Goal: Transaction & Acquisition: Purchase product/service

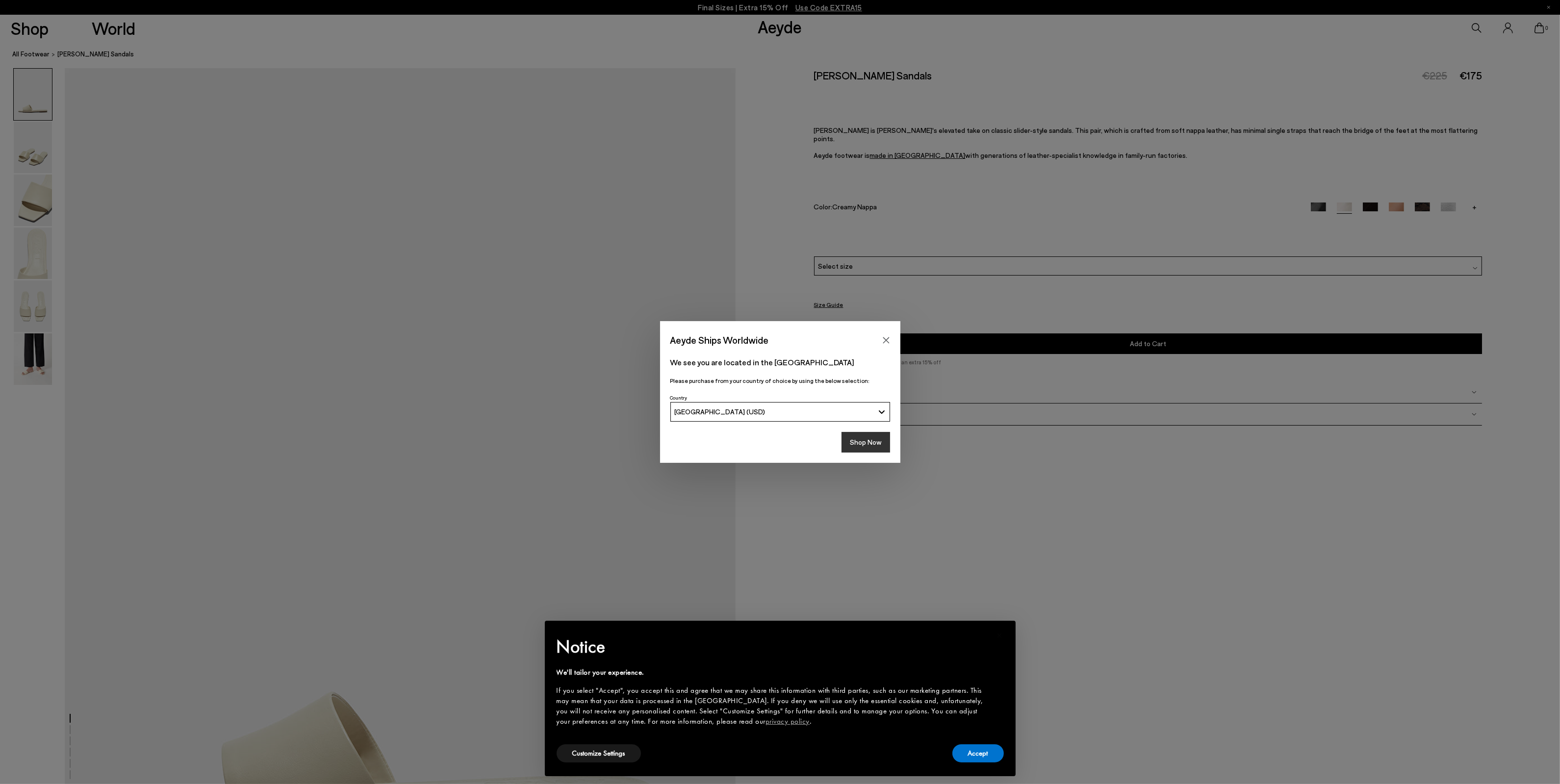
click at [868, 438] on button "Shop Now" at bounding box center [866, 442] width 49 height 21
click at [325, 189] on div "Aeyde Ships Worldwide We see you are located in the United States Please purcha…" at bounding box center [780, 392] width 1560 height 784
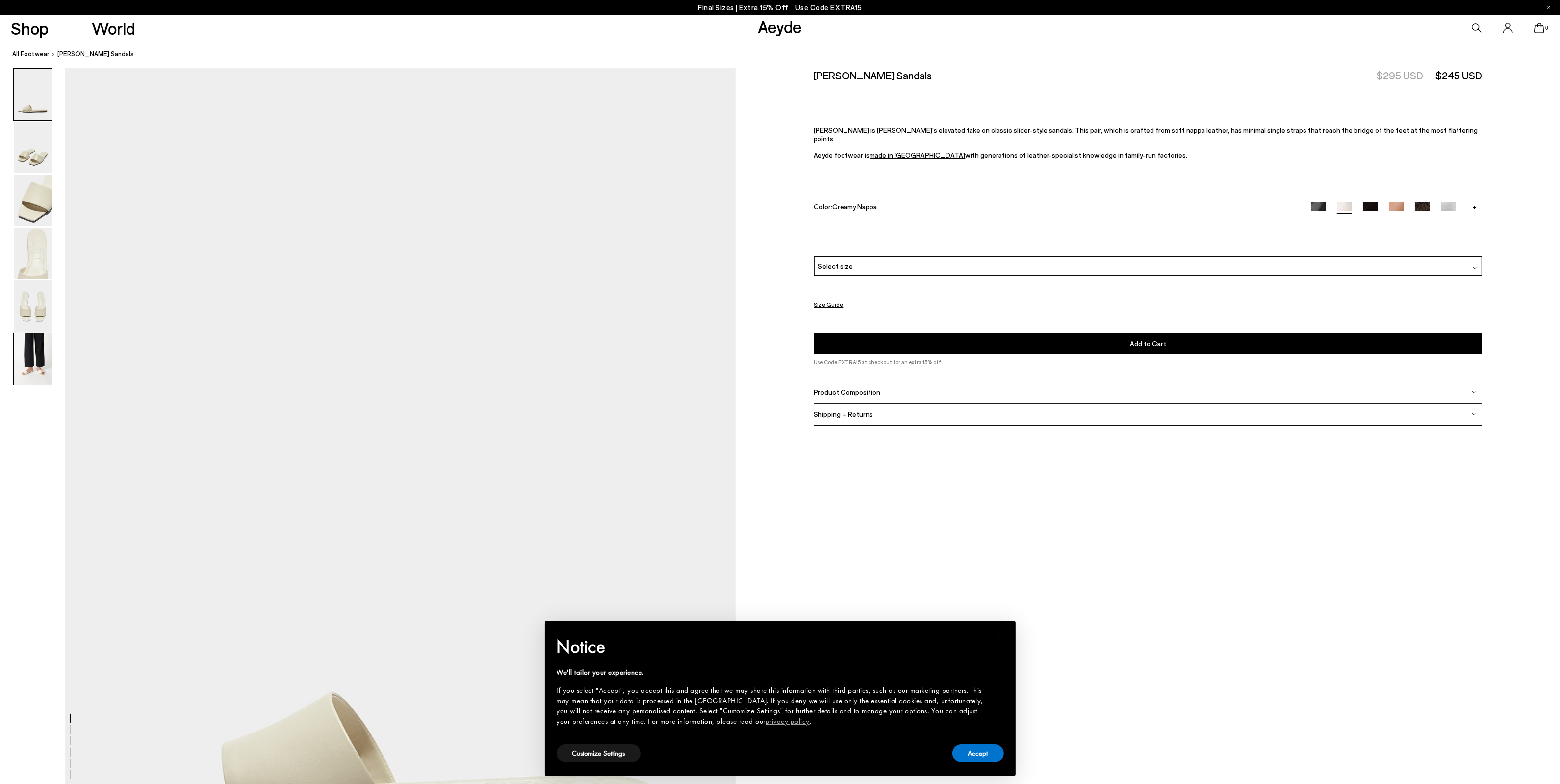
click at [37, 358] on img at bounding box center [33, 359] width 38 height 52
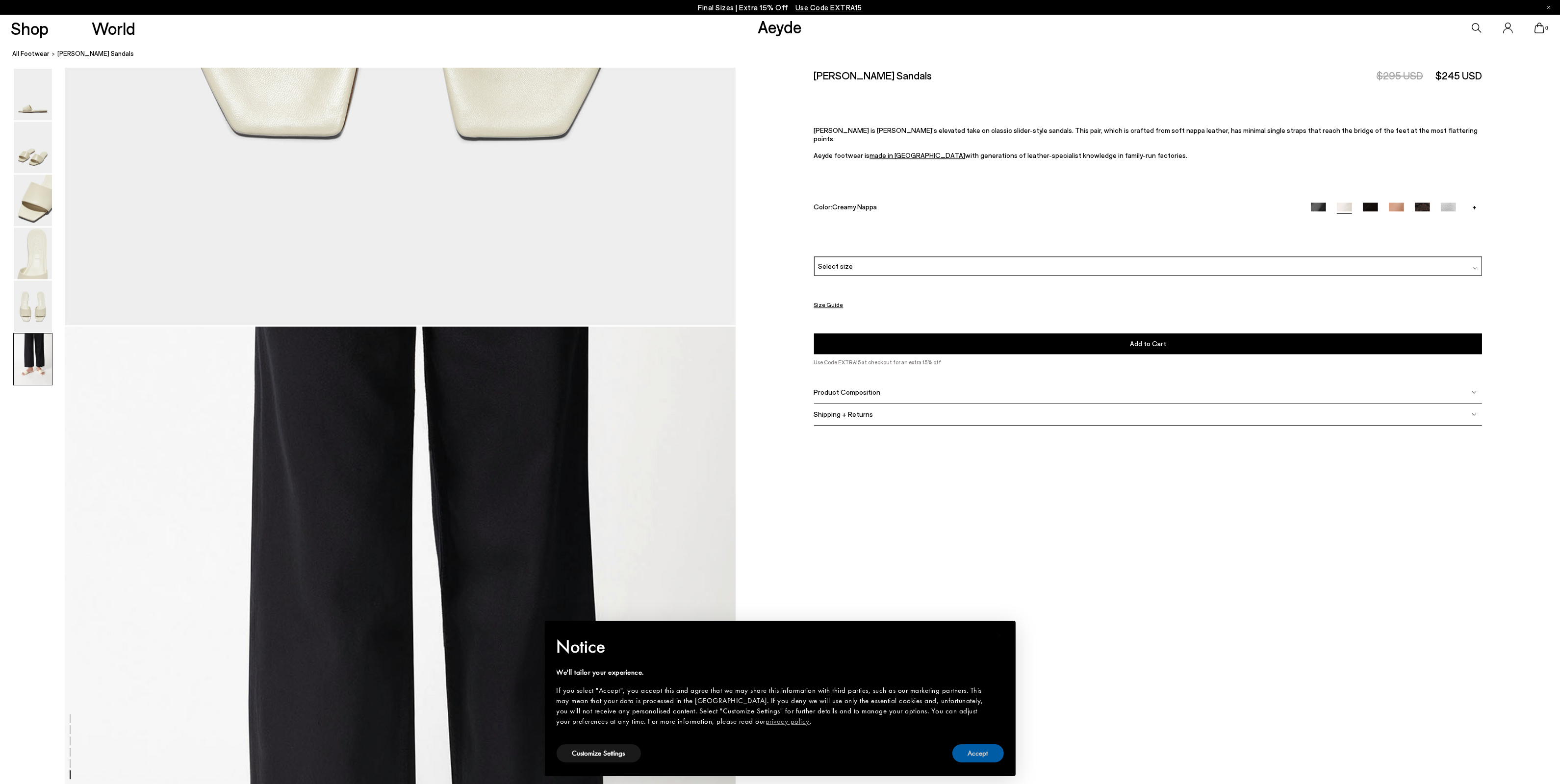
drag, startPoint x: 995, startPoint y: 755, endPoint x: 776, endPoint y: 558, distance: 294.6
click at [994, 755] on button "Accept" at bounding box center [977, 753] width 52 height 18
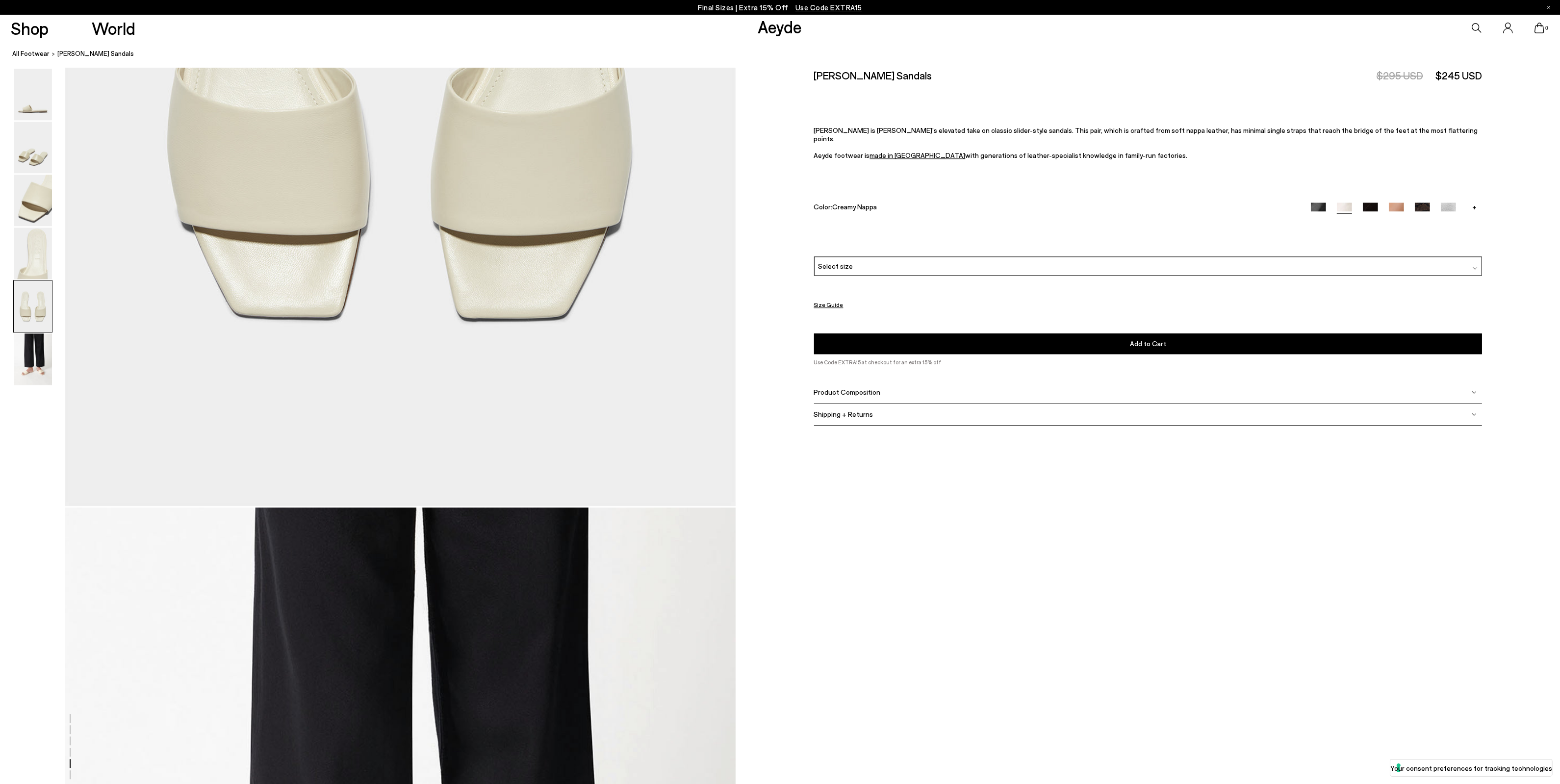
scroll to position [4037, 0]
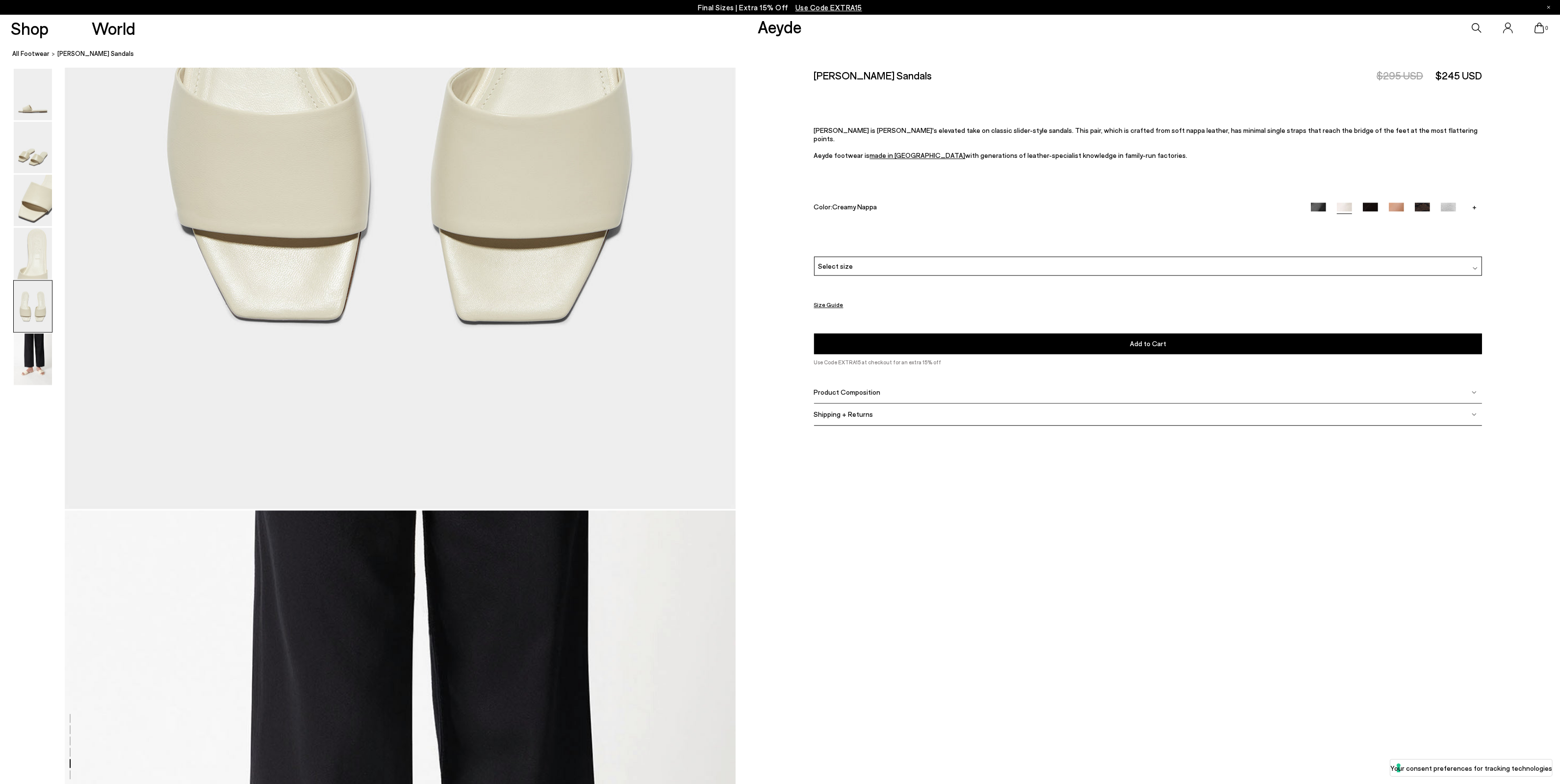
click at [894, 256] on div "Select size" at bounding box center [1148, 265] width 668 height 19
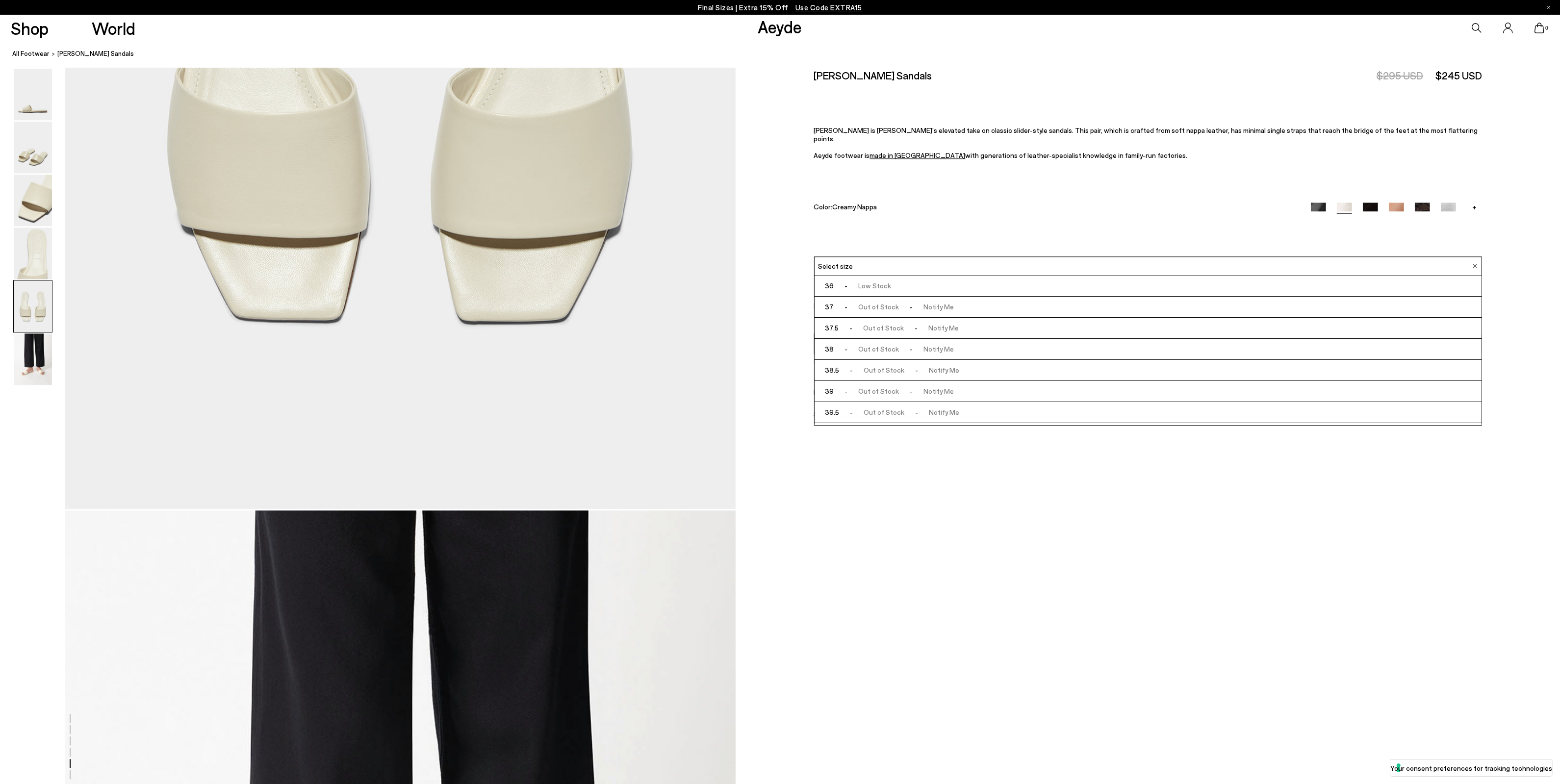
click at [890, 276] on li "36 - Low Stock" at bounding box center [1148, 286] width 667 height 21
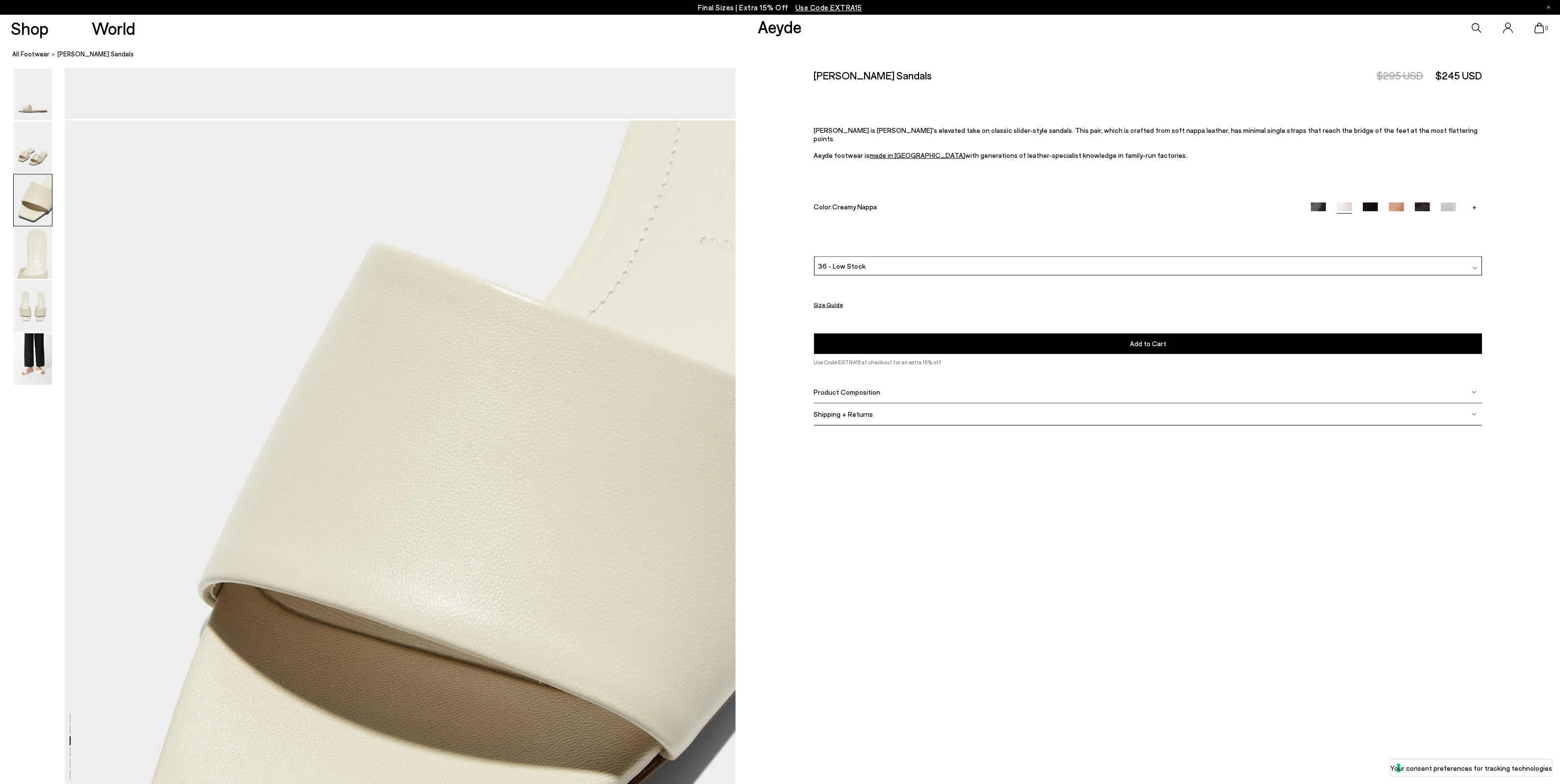
scroll to position [1586, 0]
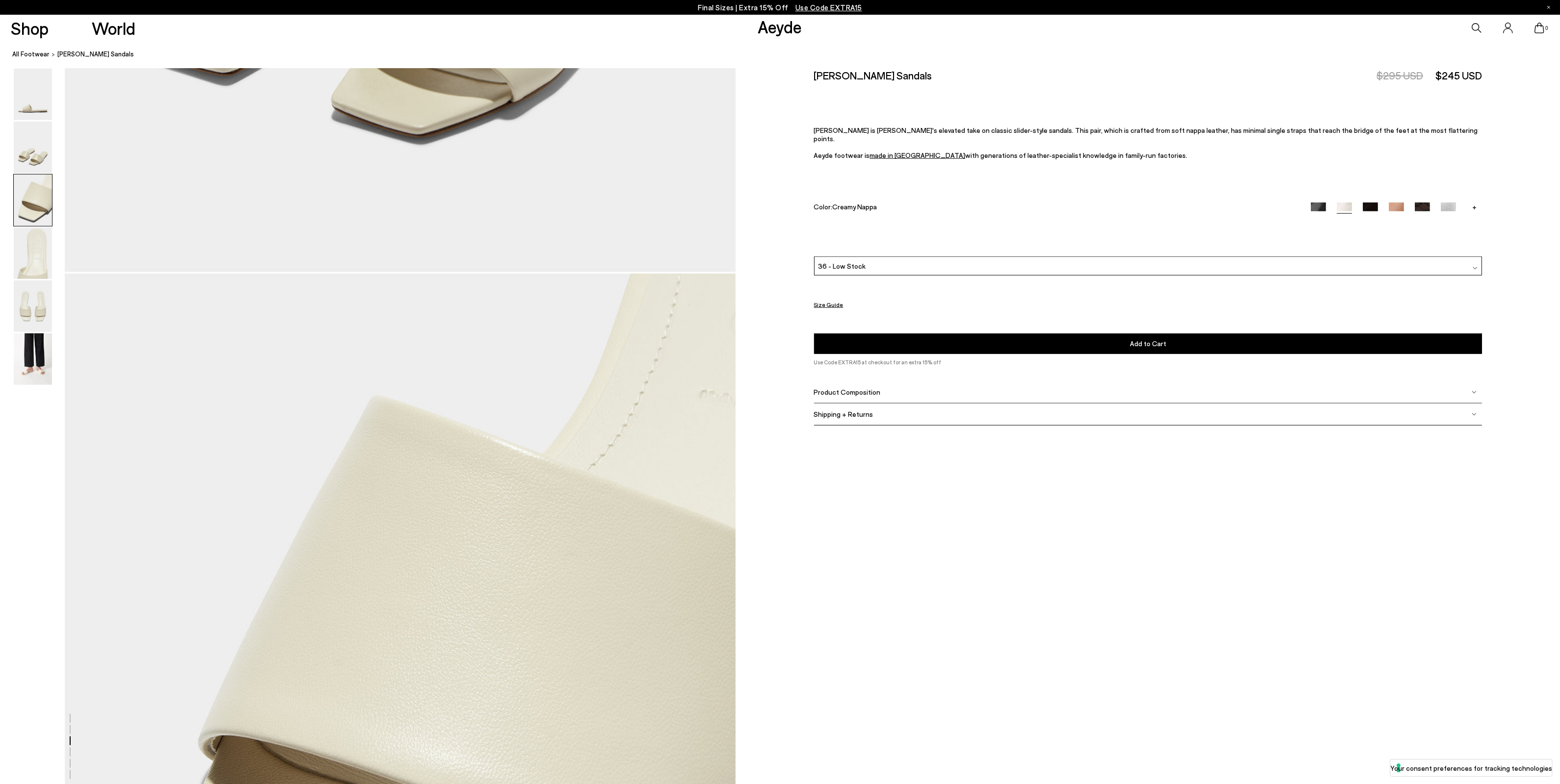
click at [1130, 338] on button "Add to Cart Select a Size First" at bounding box center [1148, 344] width 668 height 21
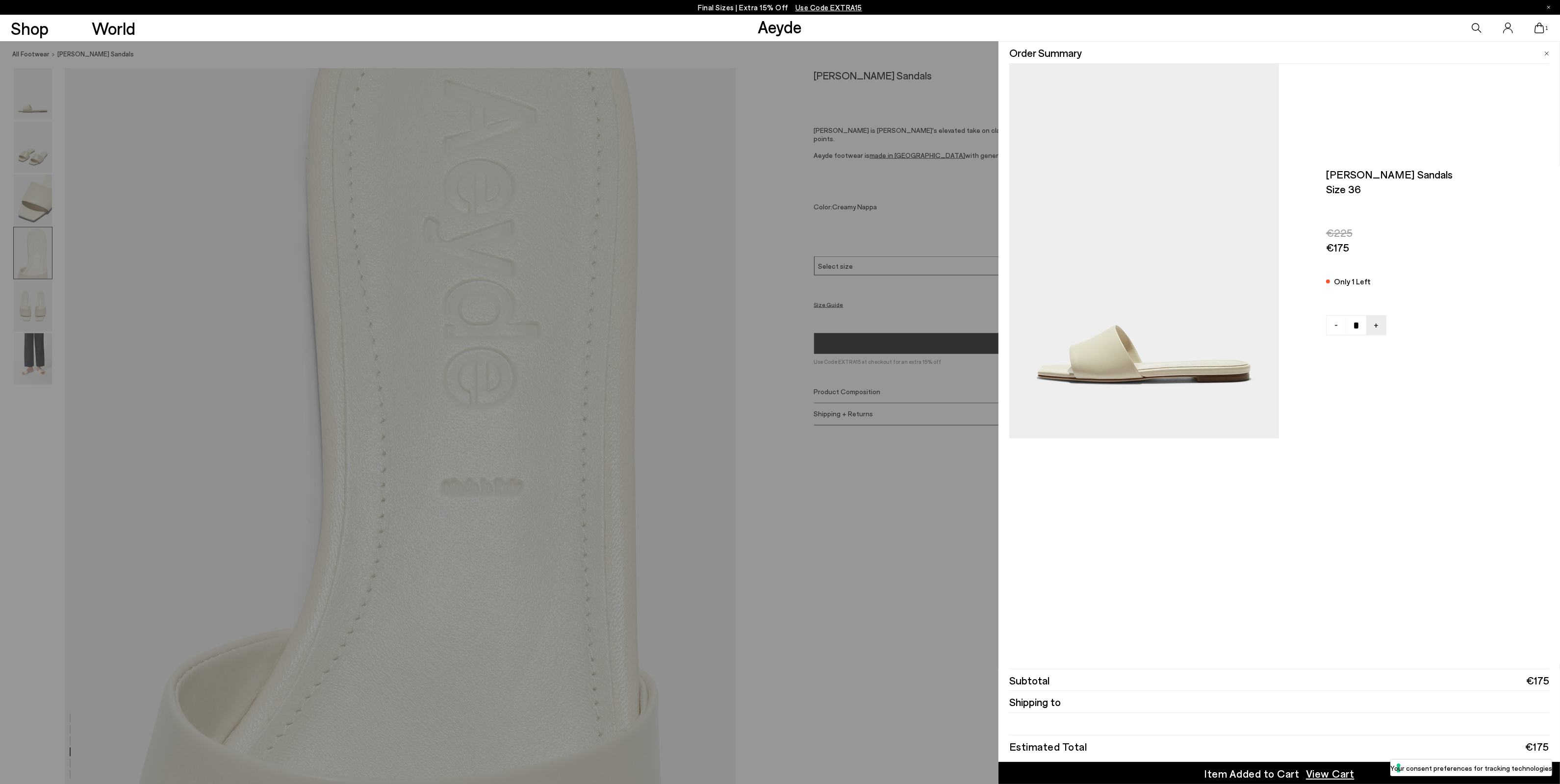
scroll to position [2873, 0]
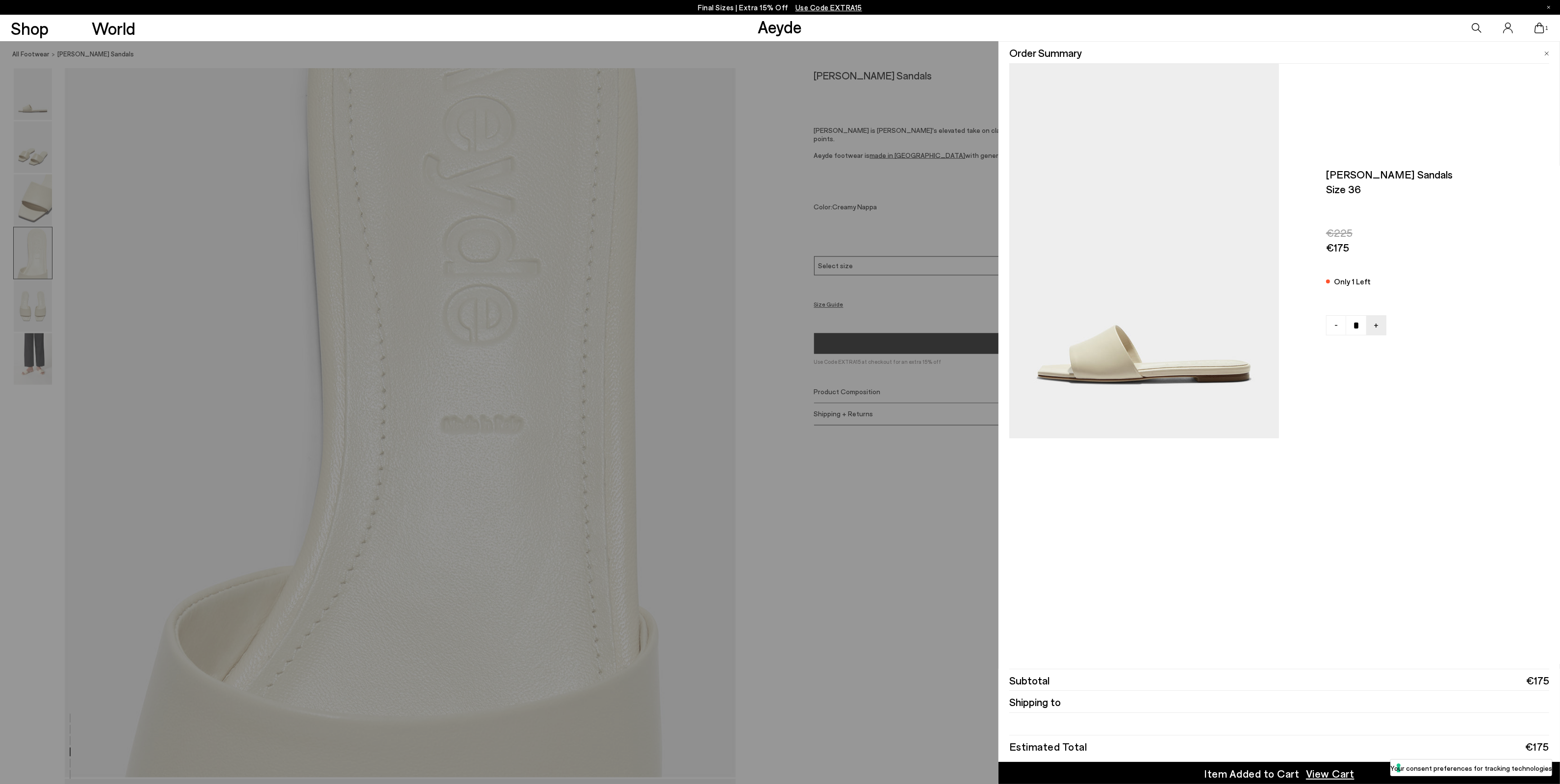
click at [1323, 770] on span "View Cart" at bounding box center [1330, 773] width 49 height 15
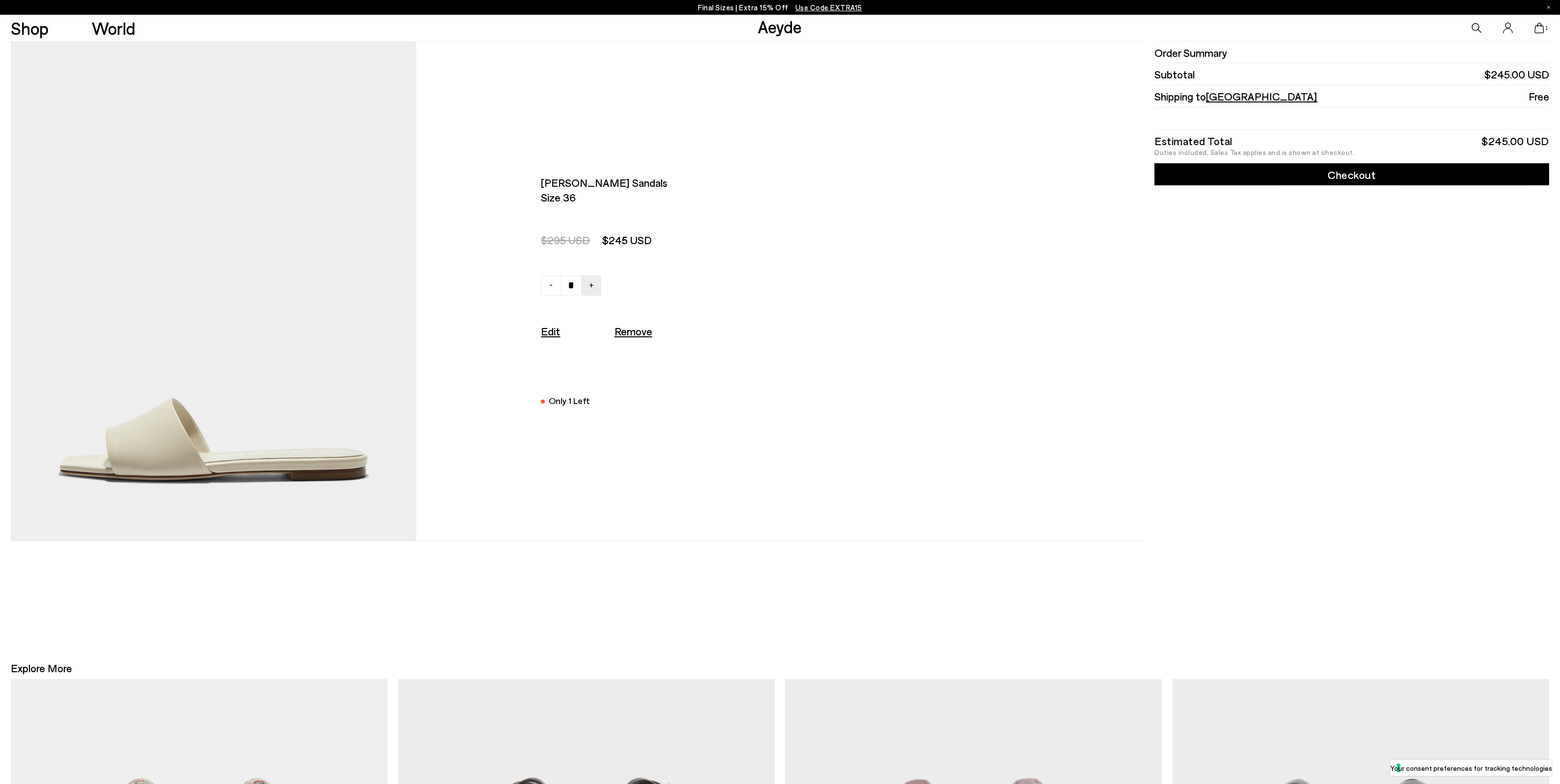
click at [1391, 180] on link "Checkout" at bounding box center [1352, 174] width 395 height 22
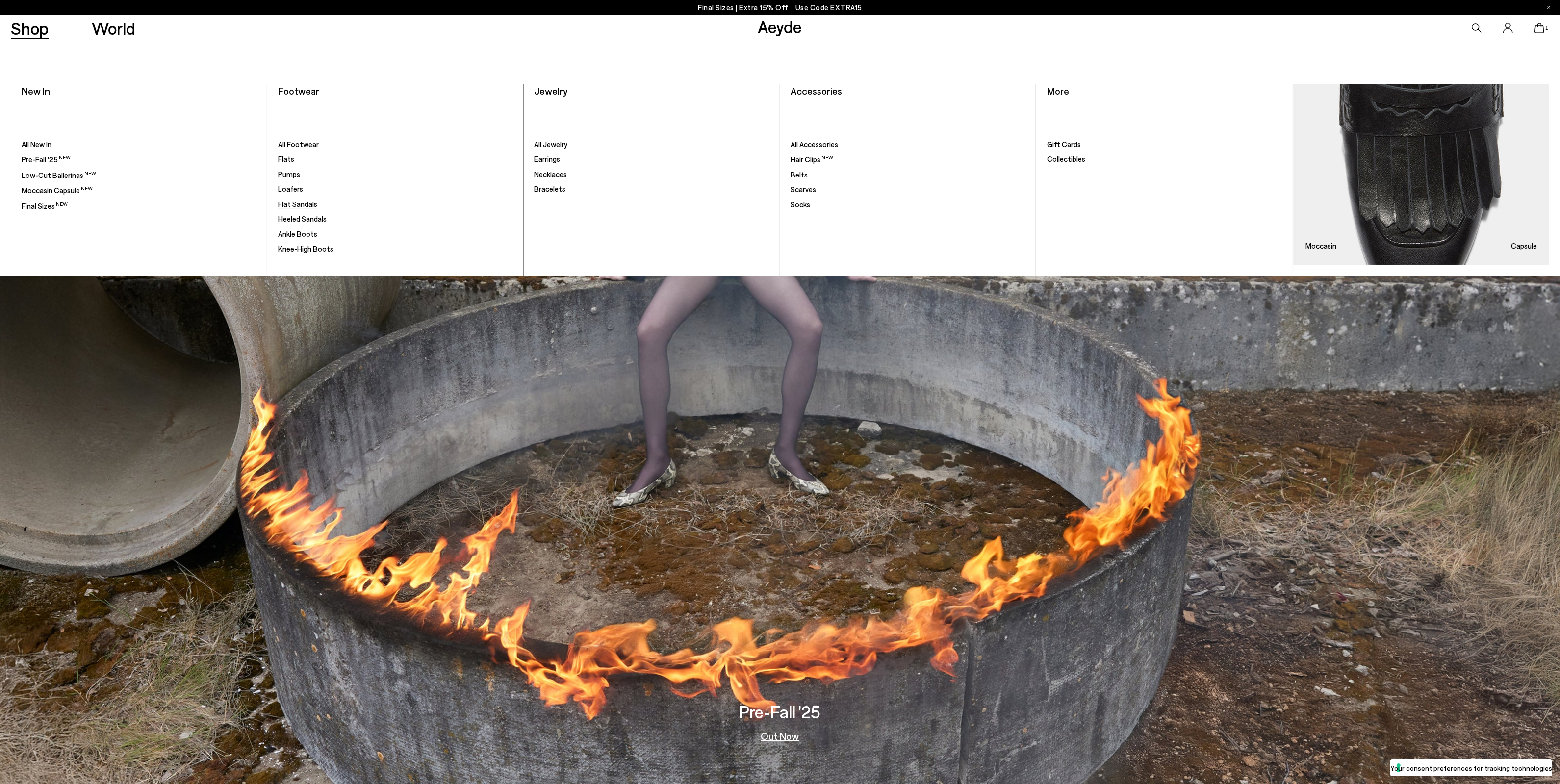
click at [300, 206] on span "Flat Sandals" at bounding box center [298, 204] width 39 height 9
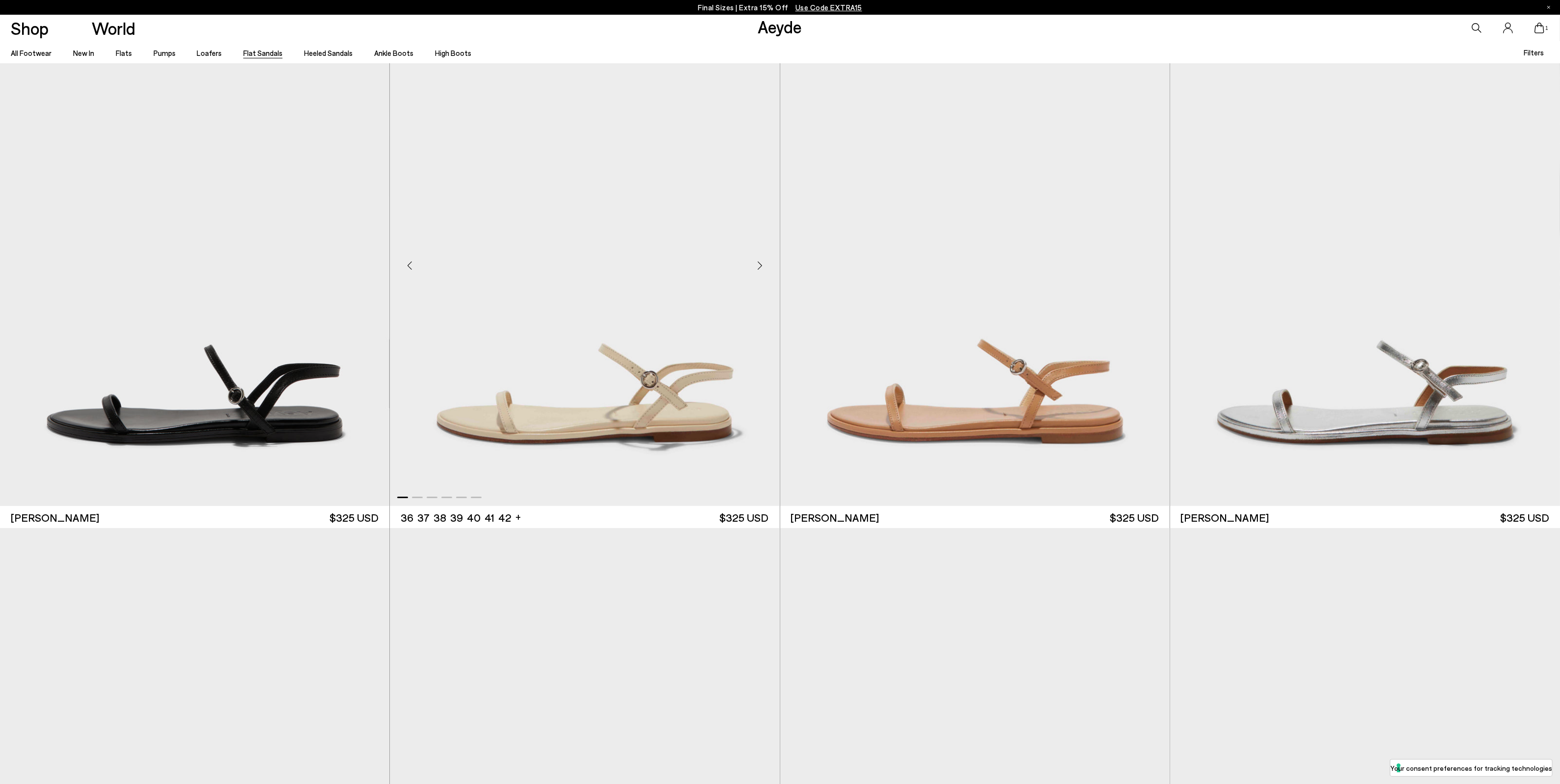
scroll to position [61, 0]
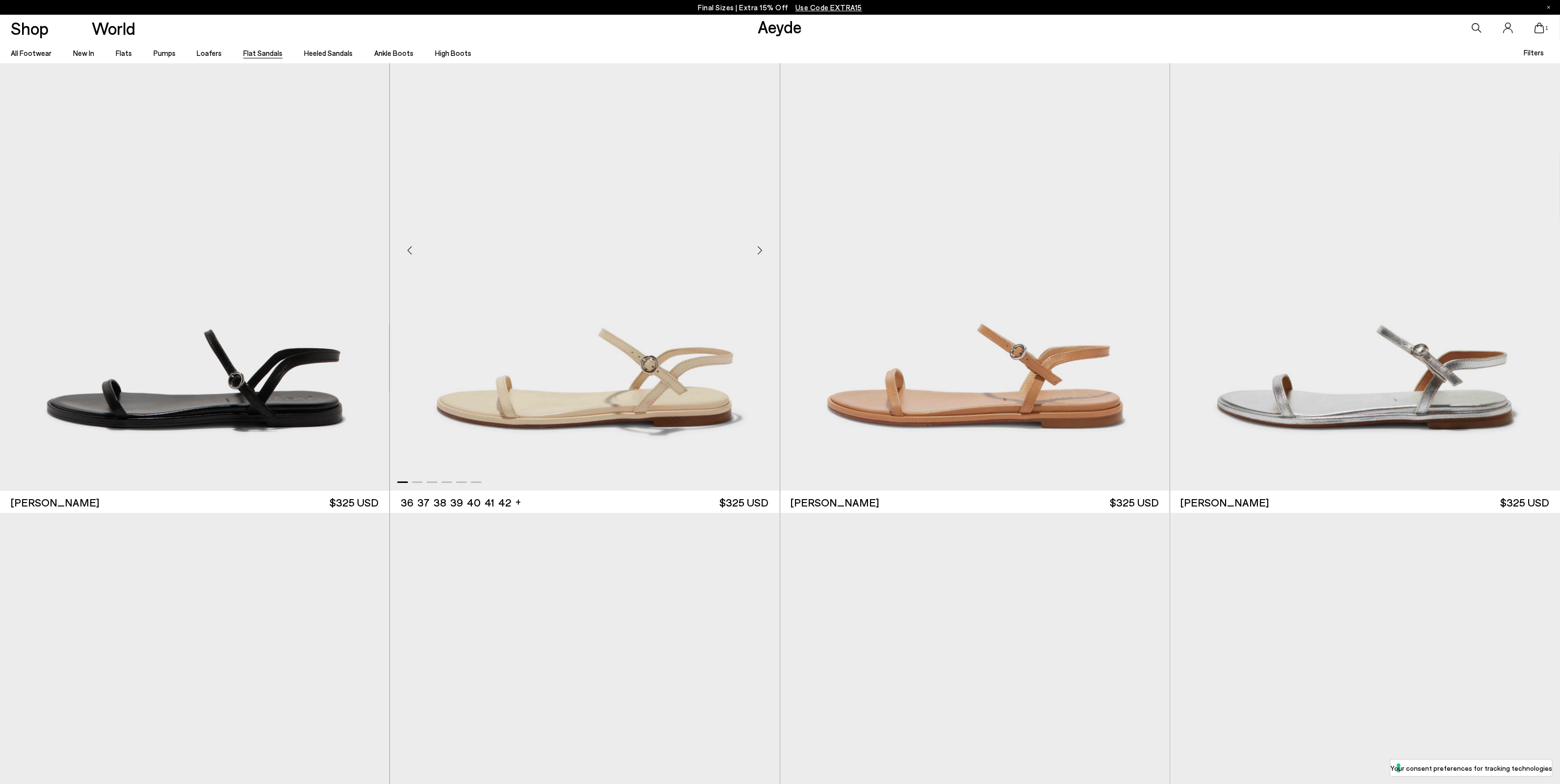
click at [762, 252] on div "Next slide" at bounding box center [760, 250] width 29 height 29
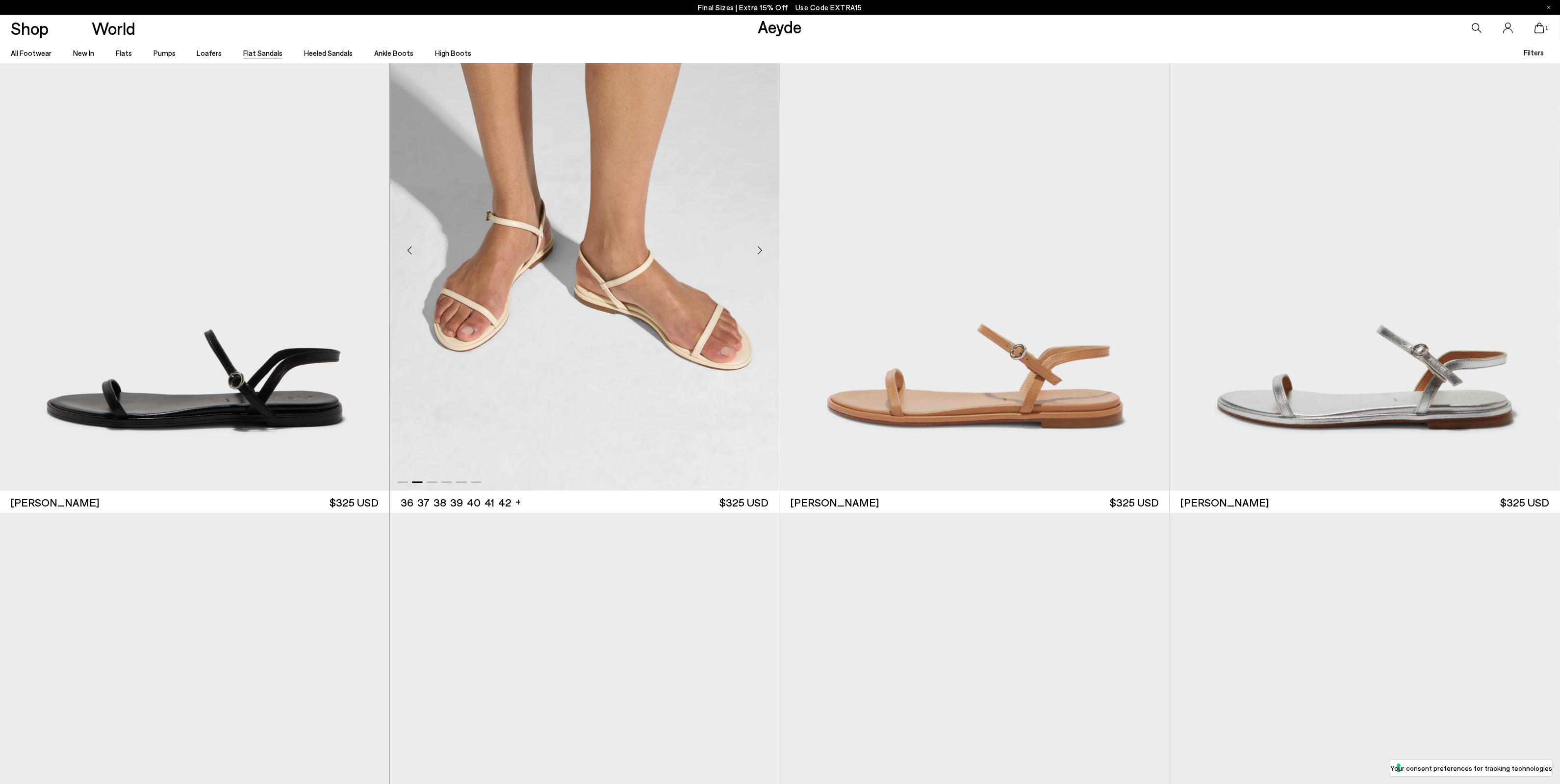
click at [761, 248] on div "Next slide" at bounding box center [760, 250] width 29 height 29
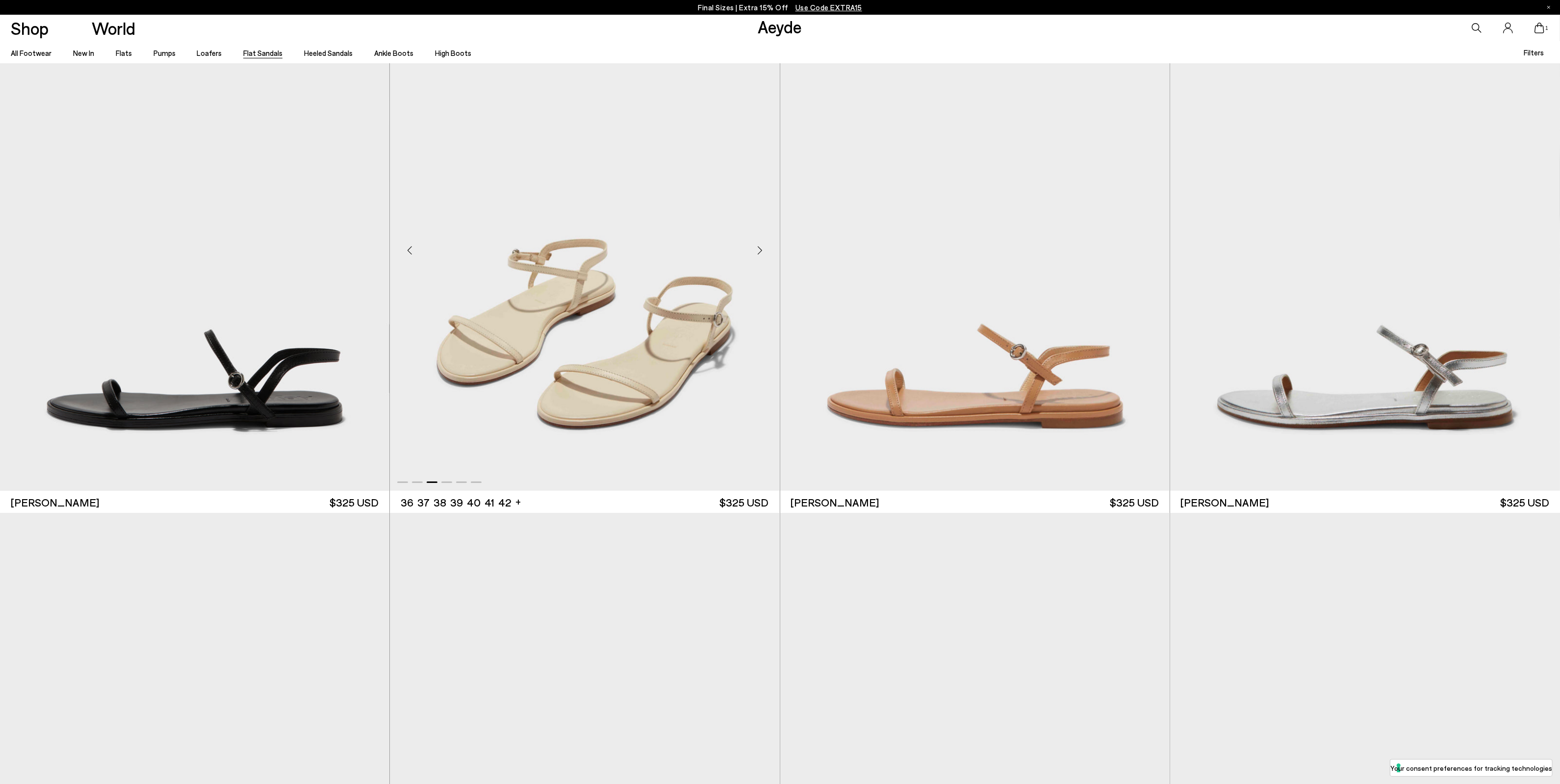
click at [761, 248] on div "Next slide" at bounding box center [760, 250] width 29 height 29
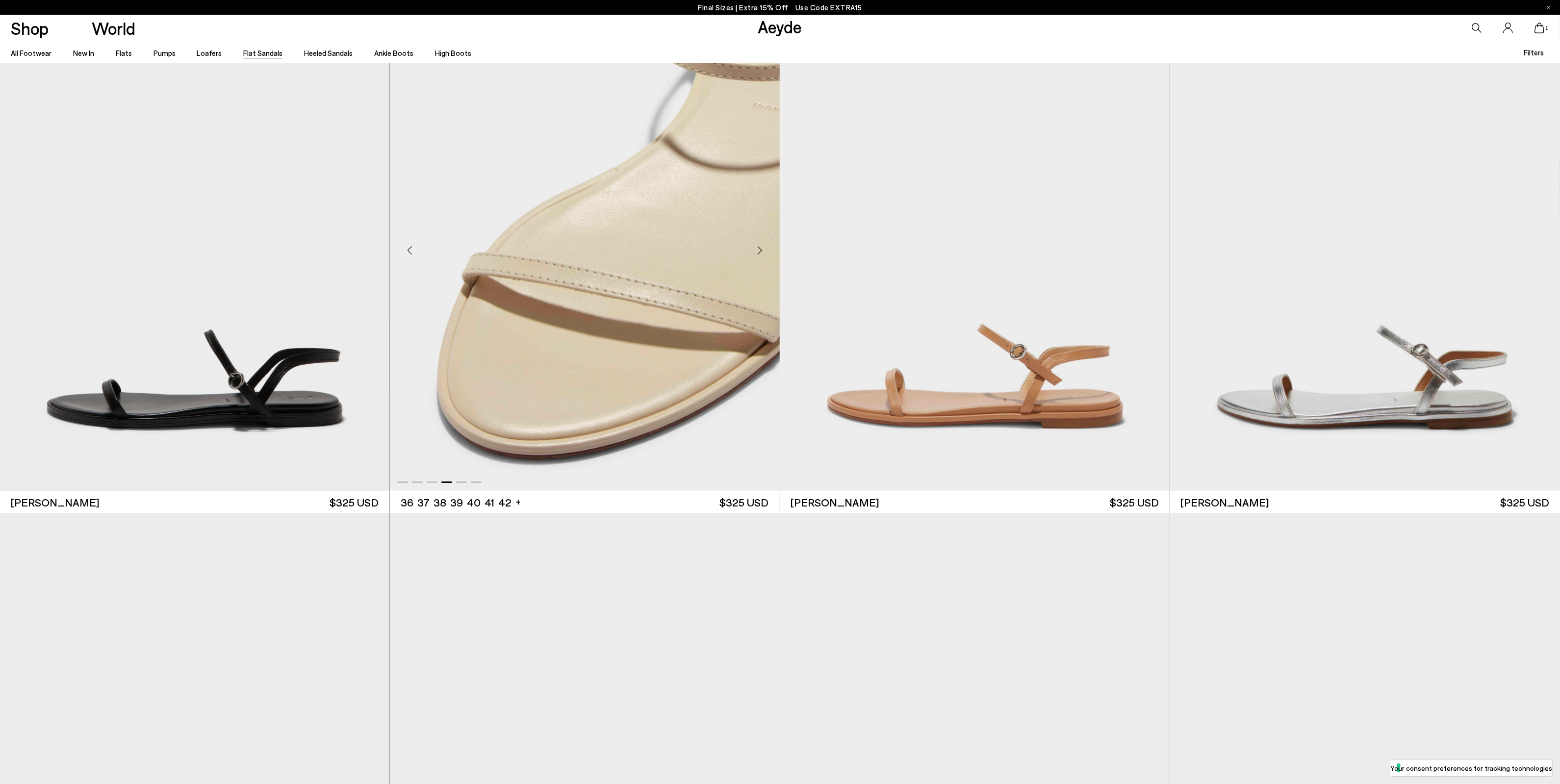
click at [761, 248] on div "Next slide" at bounding box center [760, 250] width 29 height 29
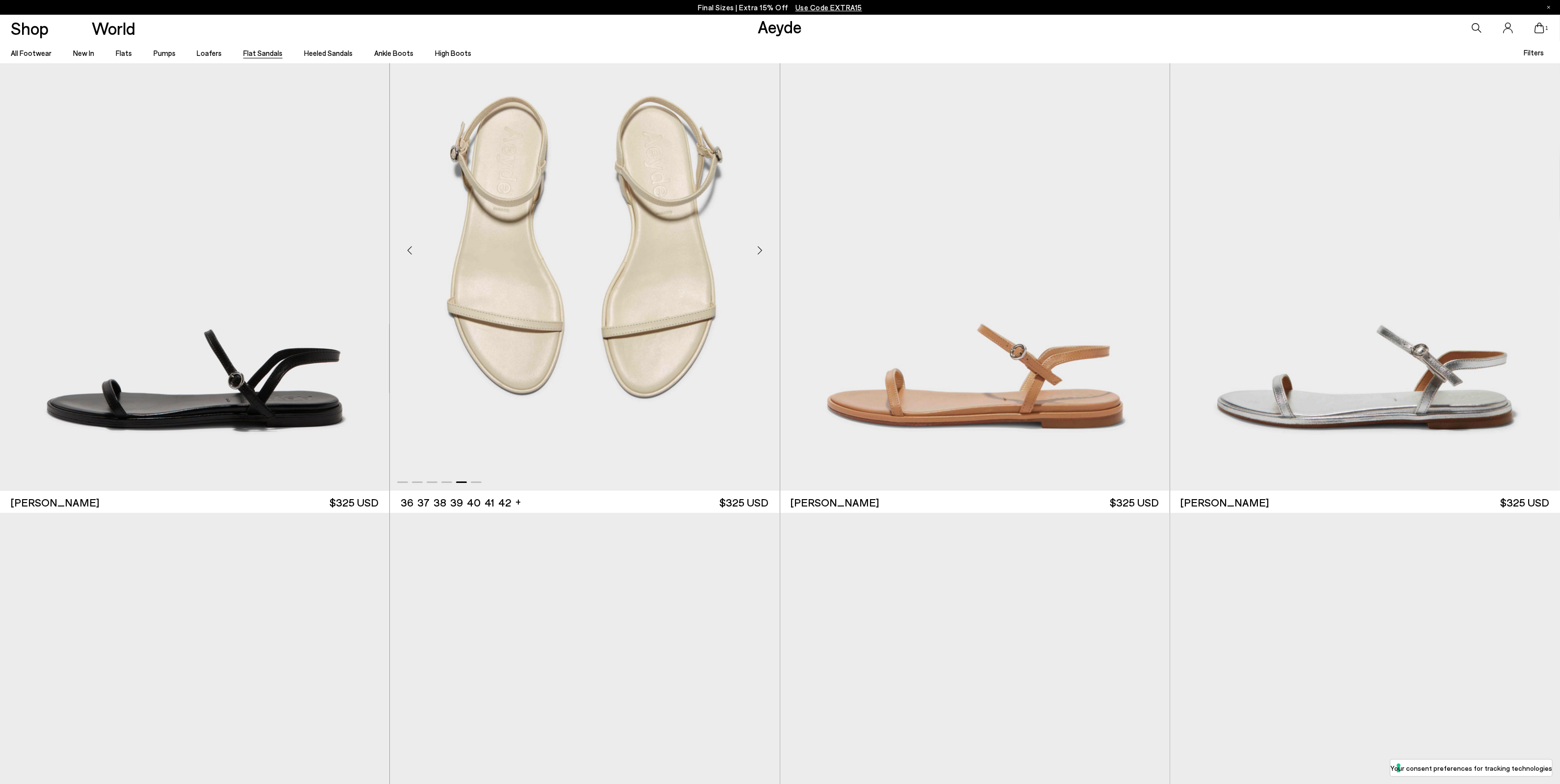
click at [761, 248] on div "Next slide" at bounding box center [760, 250] width 29 height 29
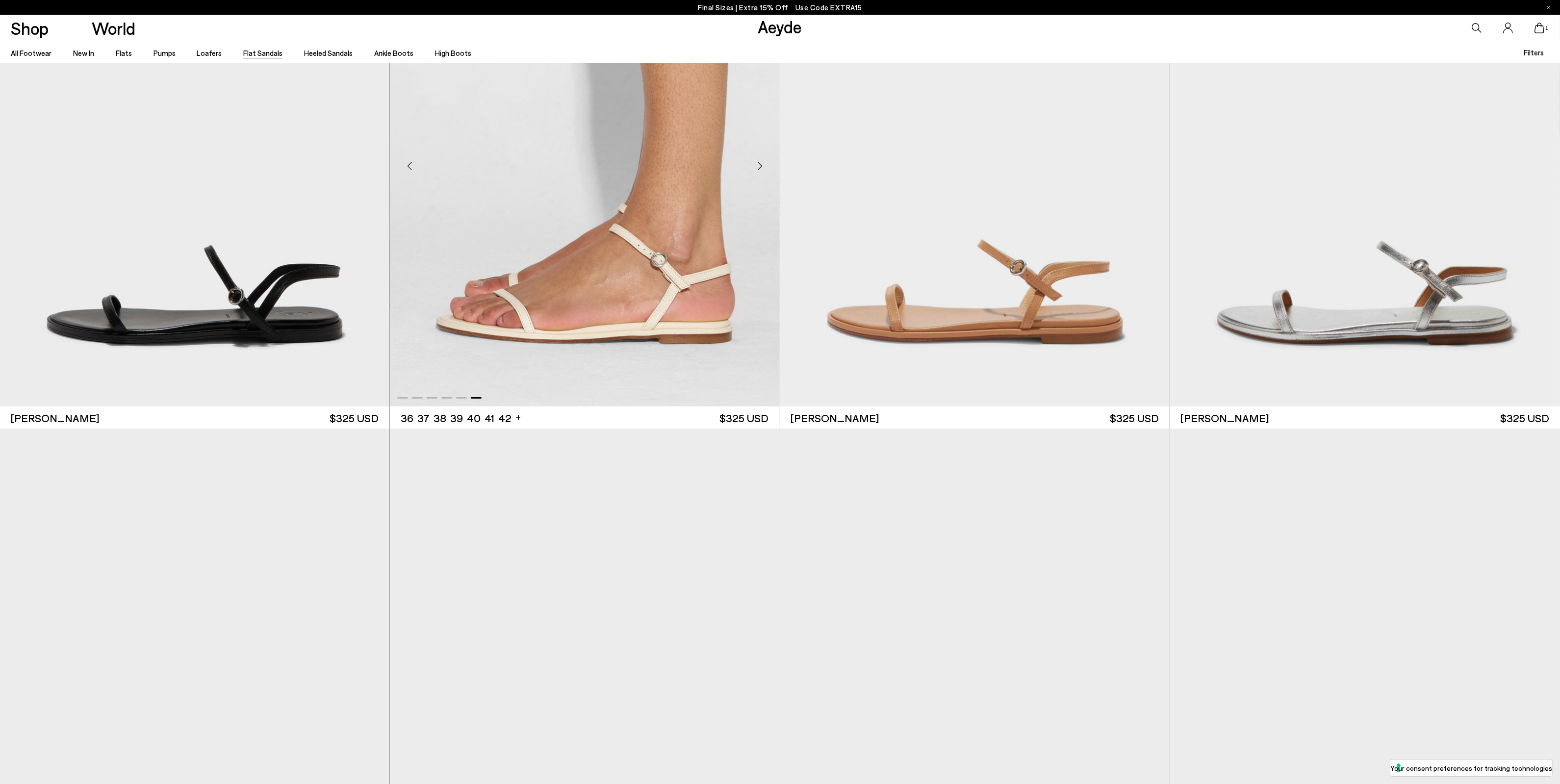
scroll to position [551, 0]
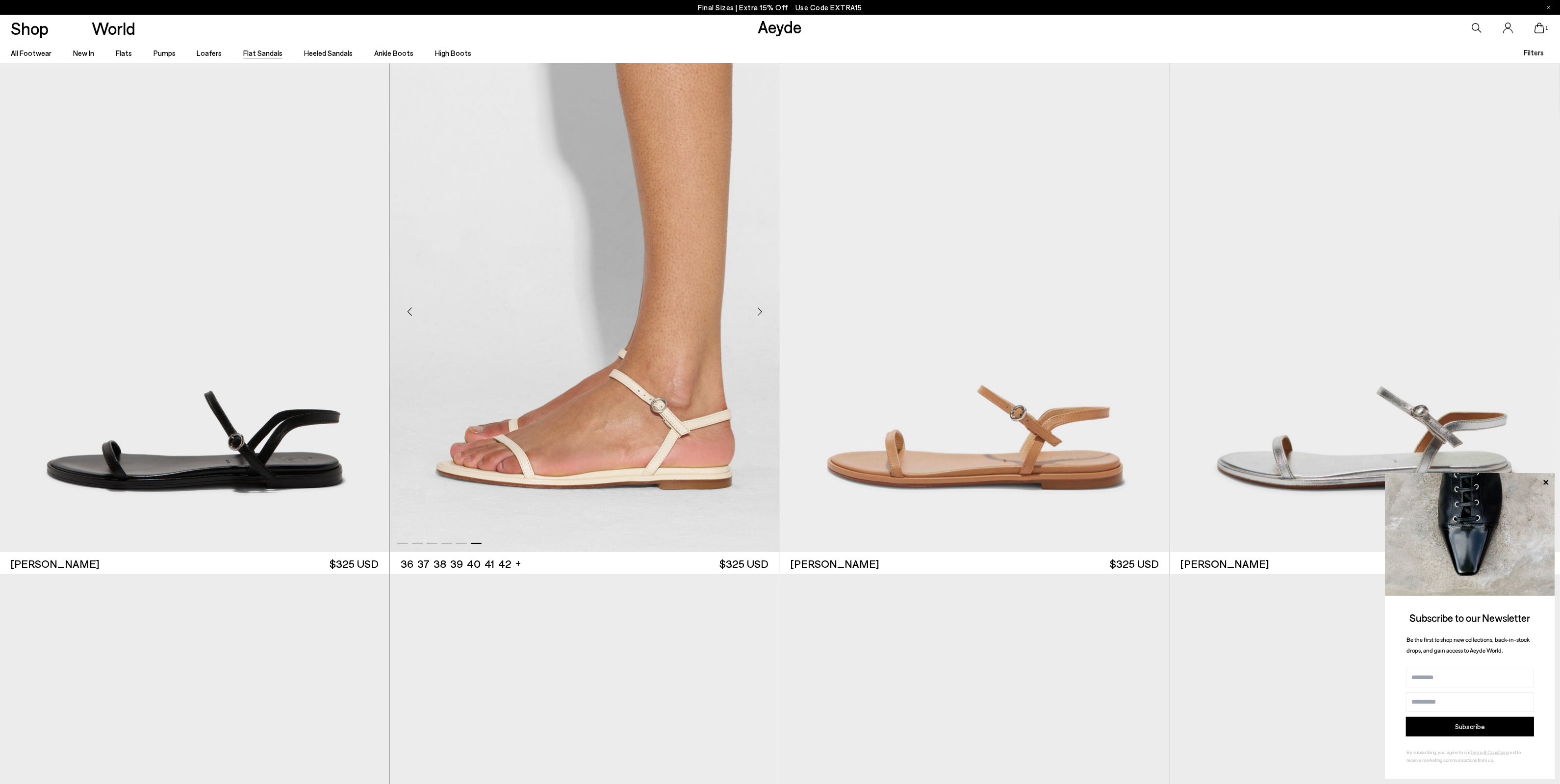
click at [711, 401] on img "6 / 6" at bounding box center [585, 307] width 390 height 489
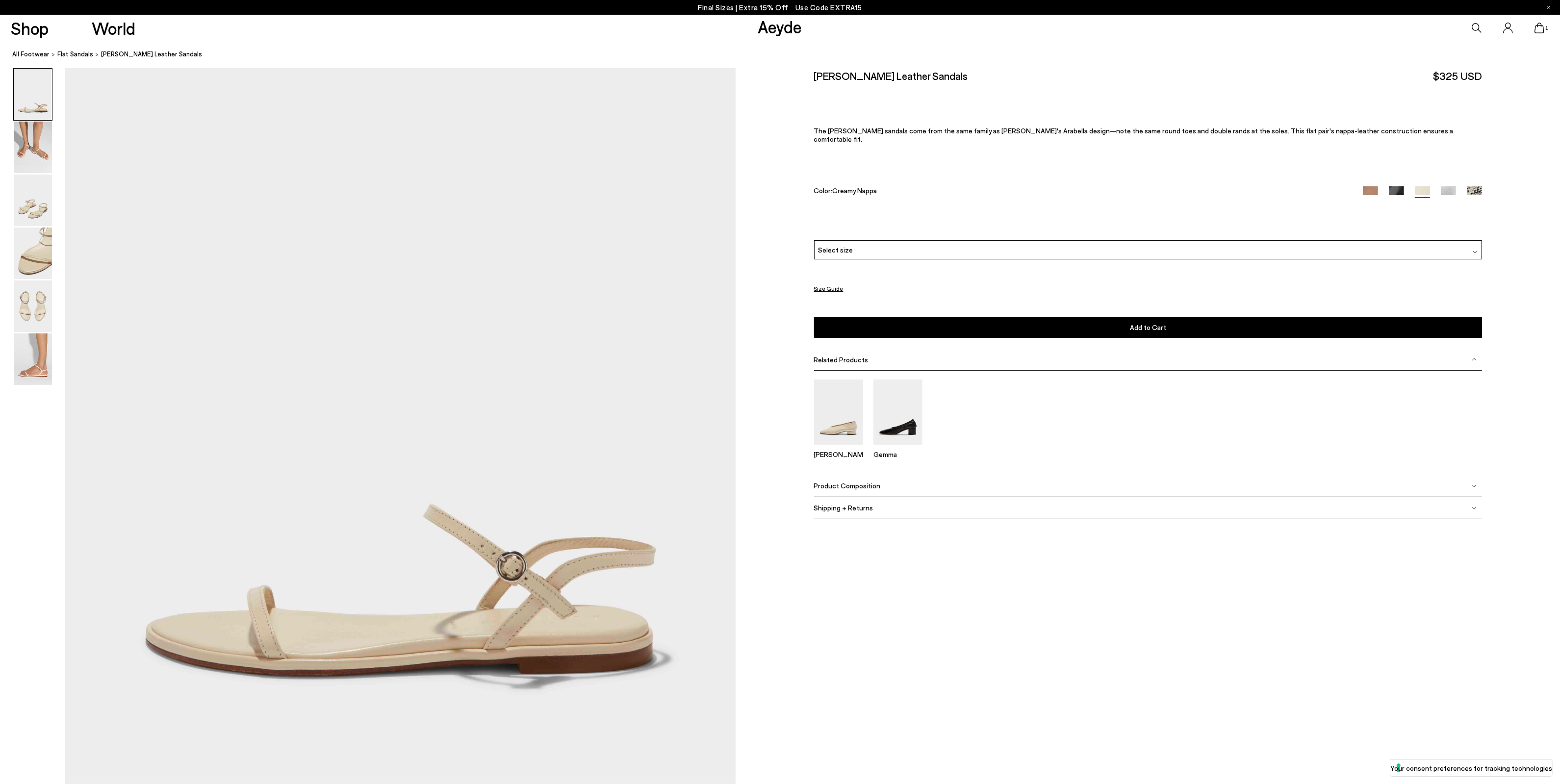
click at [896, 244] on div "Select size" at bounding box center [1148, 250] width 668 height 19
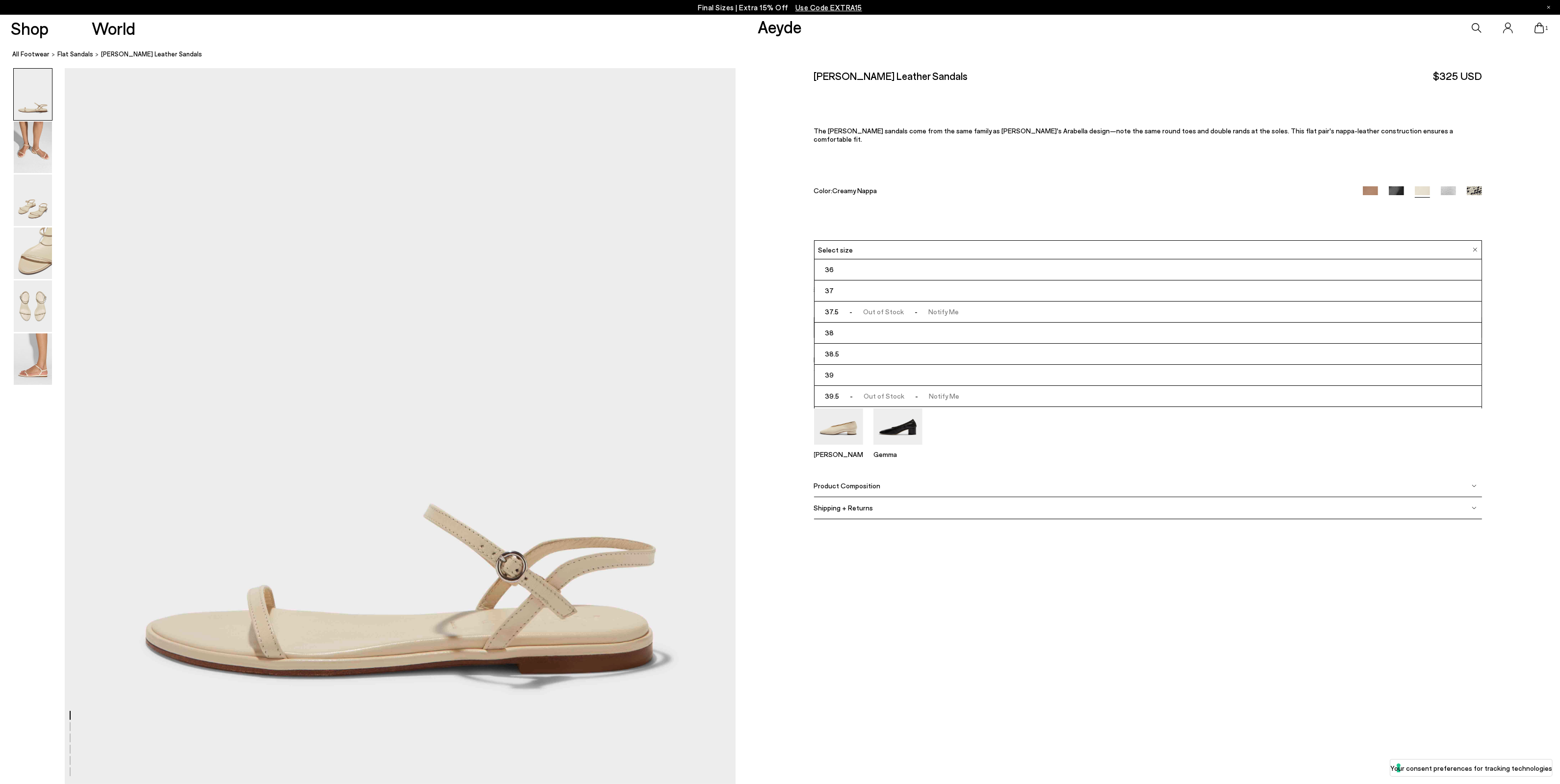
click at [884, 261] on li "36" at bounding box center [1148, 270] width 667 height 21
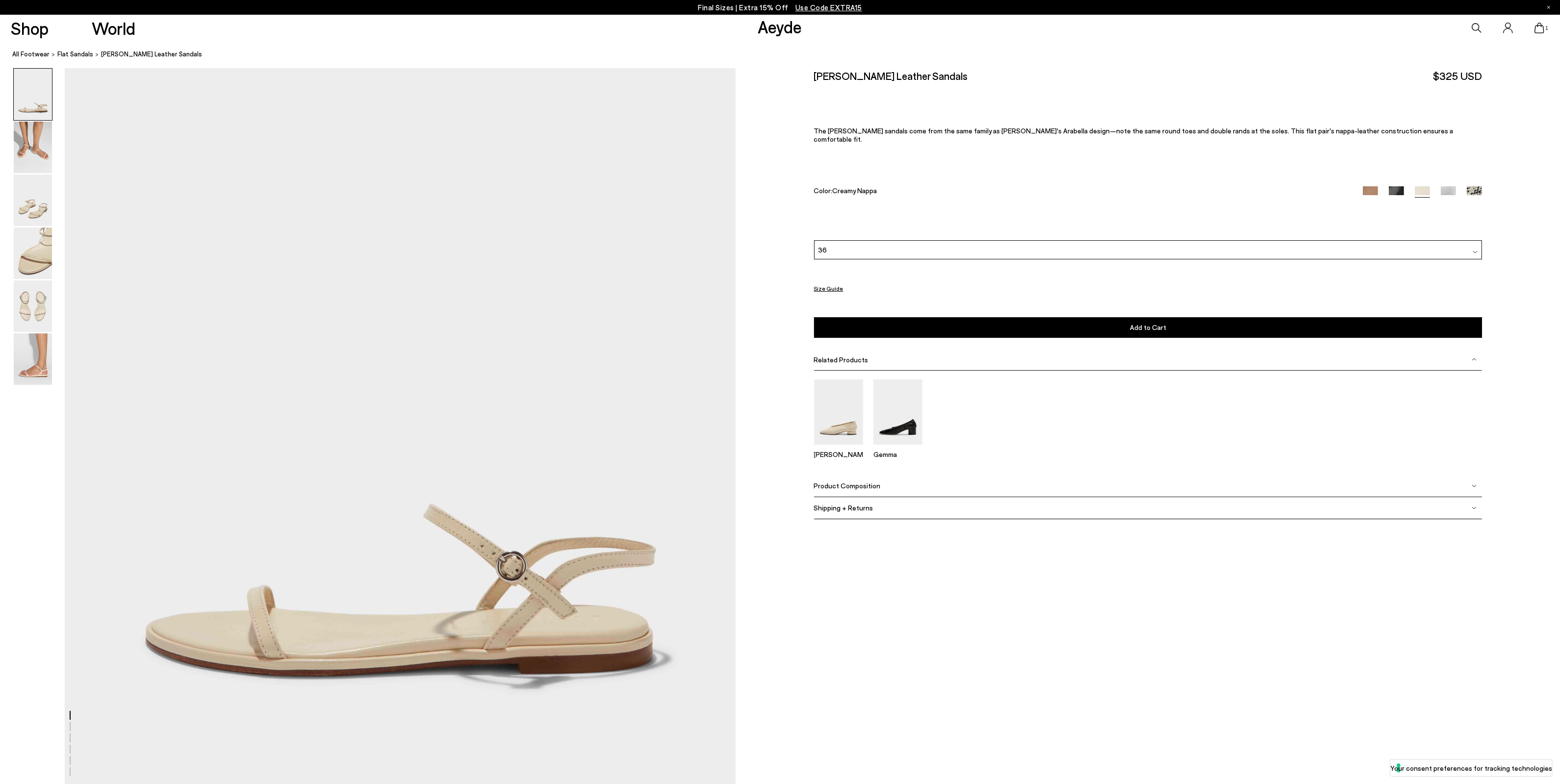
click at [1196, 321] on button "Add to Cart Select a Size First" at bounding box center [1148, 327] width 668 height 21
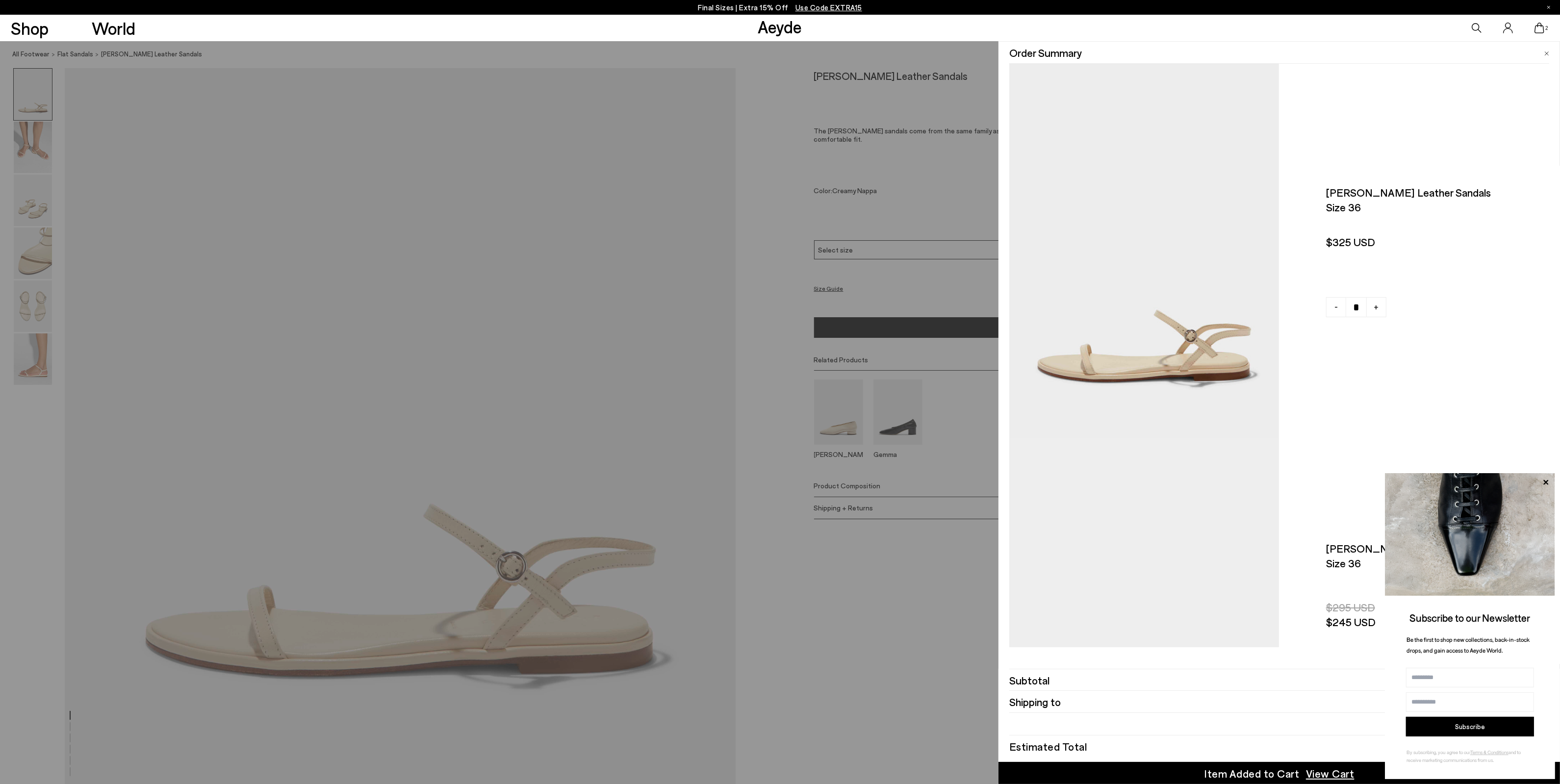
click at [1543, 29] on icon at bounding box center [1539, 28] width 10 height 11
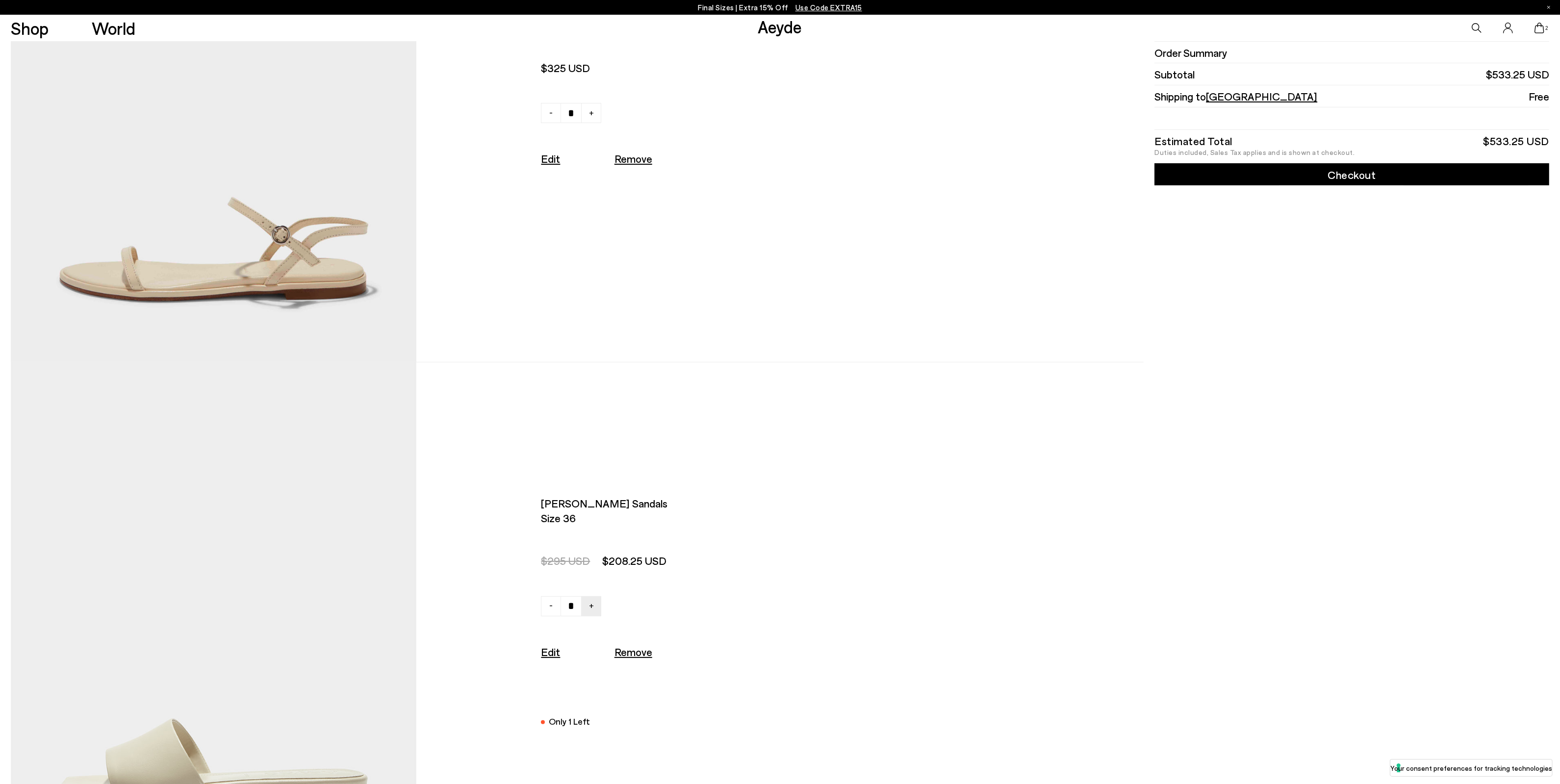
scroll to position [429, 0]
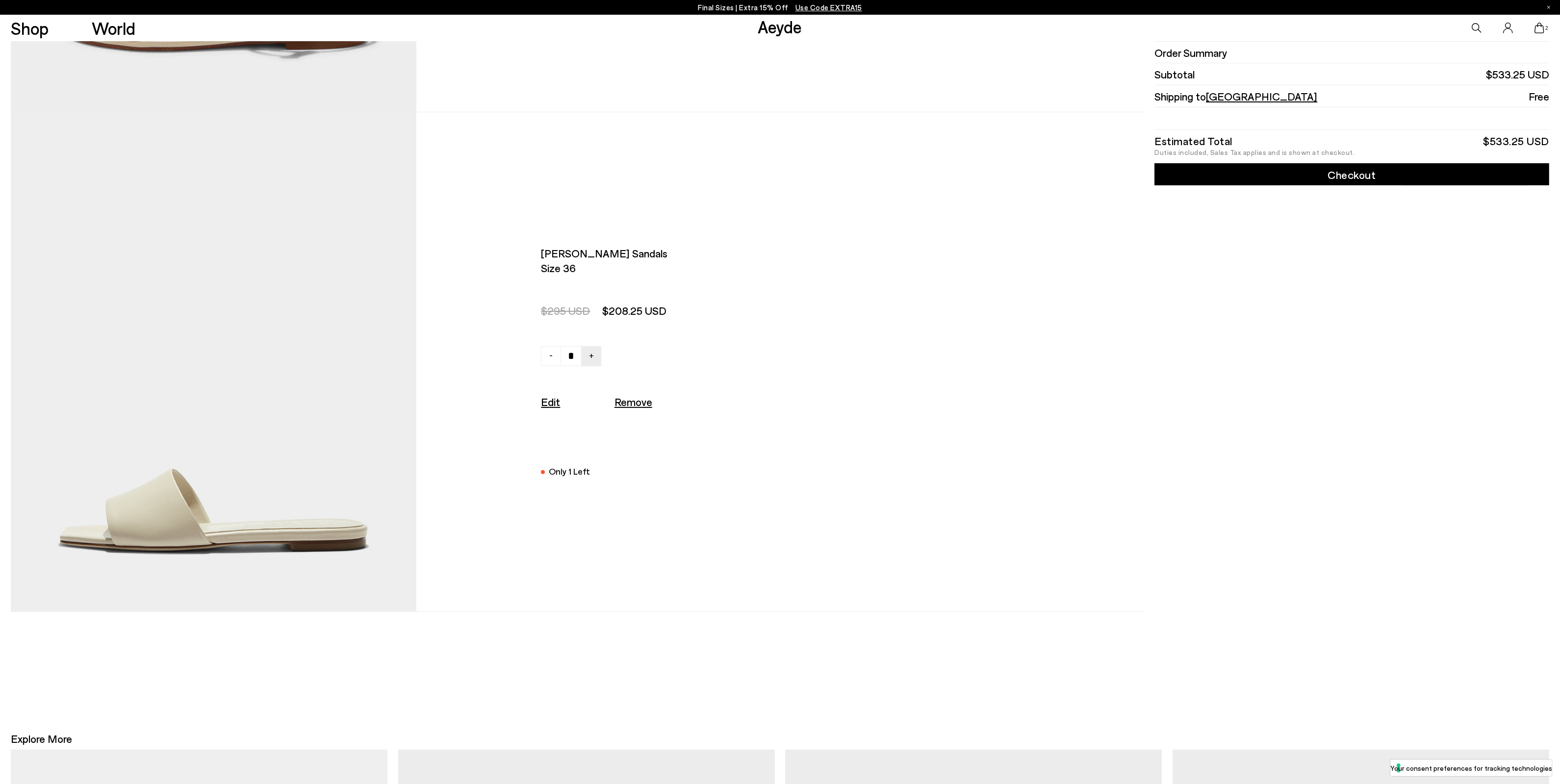
click at [641, 405] on u "Remove" at bounding box center [633, 401] width 38 height 13
type input "*"
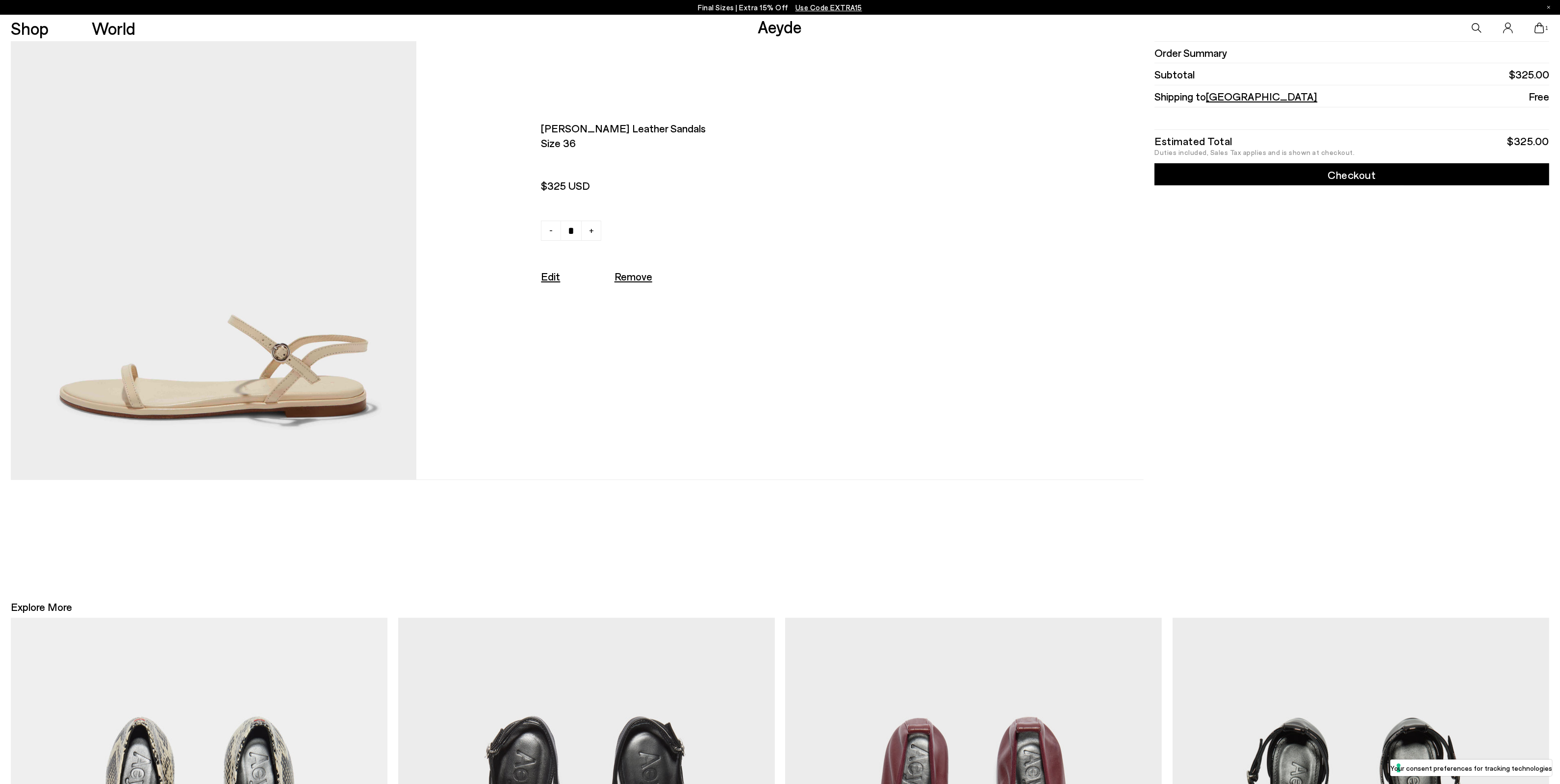
scroll to position [0, 0]
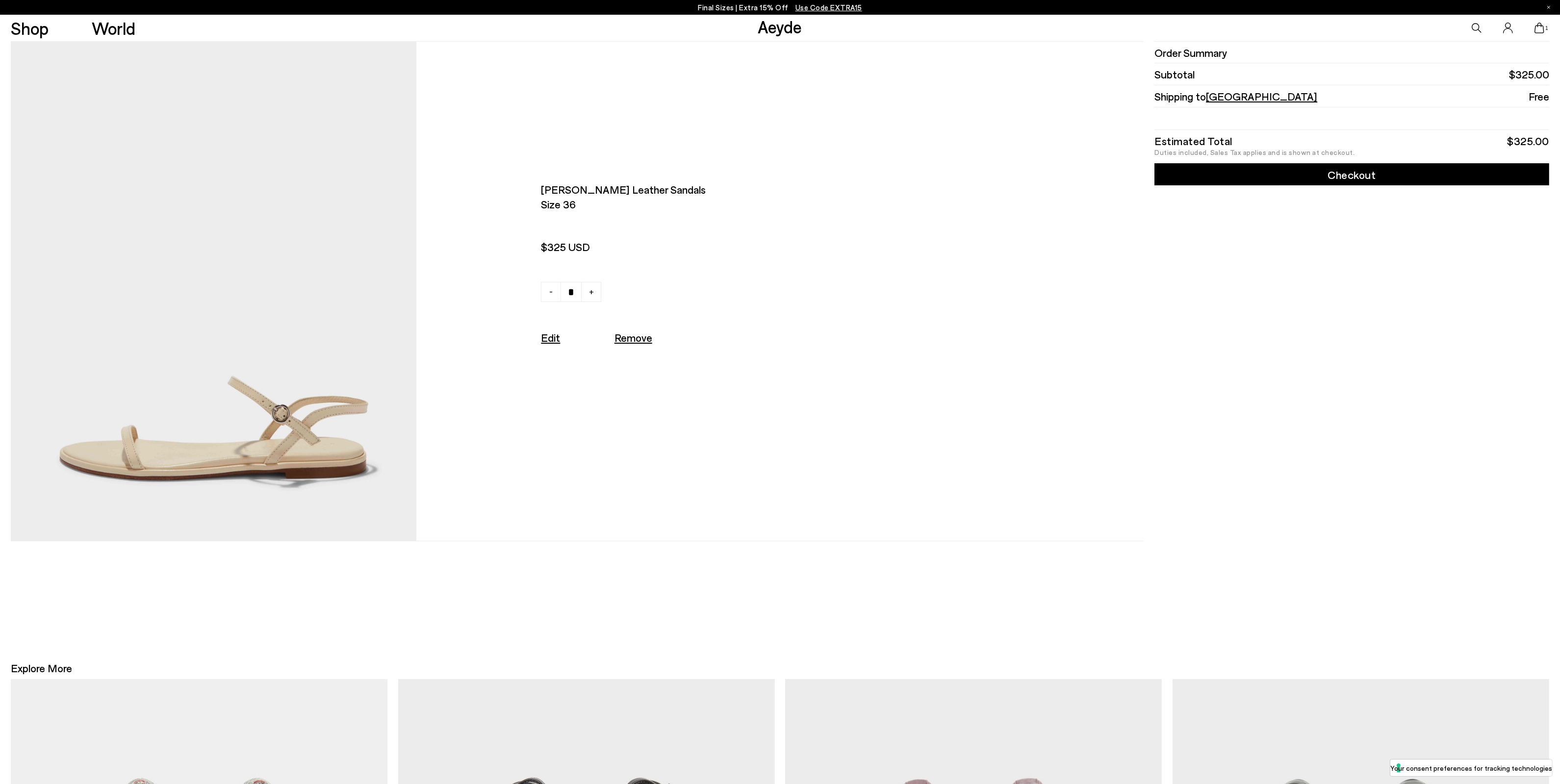
click at [1429, 175] on link "Checkout" at bounding box center [1352, 174] width 395 height 22
